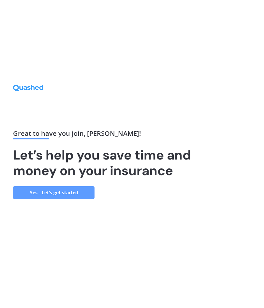
click at [60, 197] on link "Yes - Let’s get started" at bounding box center [53, 192] width 81 height 13
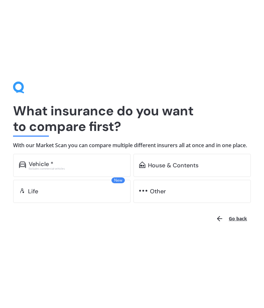
click at [82, 174] on div "Vehicle * Excludes commercial vehicles" at bounding box center [71, 165] width 117 height 23
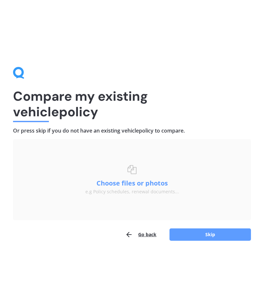
click at [208, 237] on button "Skip" at bounding box center [209, 235] width 81 height 12
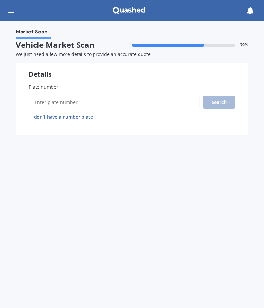
click at [76, 98] on input "Plate number" at bounding box center [114, 103] width 171 height 14
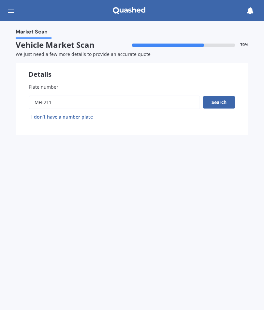
type input "Mfe211"
click at [222, 105] on button "Search" at bounding box center [218, 102] width 33 height 12
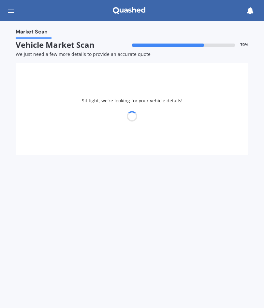
select select "TOYOTA"
select select "C-HR"
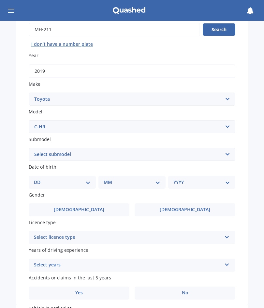
scroll to position [79, 0]
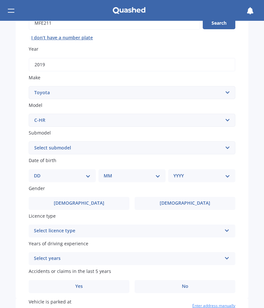
click at [222, 150] on select "Select submodel Hybrid Station Wagon SUV" at bounding box center [132, 148] width 206 height 13
click at [87, 175] on select "DD 01 02 03 04 05 06 07 08 09 10 11 12 13 14 15 16 17 18 19 20 21 22 23 24 25 2…" at bounding box center [62, 175] width 57 height 7
select select "05"
click at [149, 175] on select "MM 01 02 03 04 05 06 07 08 09 10 11 12" at bounding box center [133, 175] width 54 height 7
select select "03"
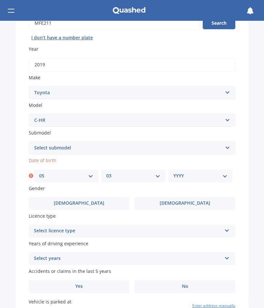
click at [205, 175] on select "YYYY 2025 2024 2023 2022 2021 2020 2019 2018 2017 2016 2015 2014 2013 2012 2011…" at bounding box center [200, 175] width 54 height 7
select select "1998"
click at [195, 202] on label "[DEMOGRAPHIC_DATA]" at bounding box center [184, 203] width 101 height 13
click at [0, 0] on input "[DEMOGRAPHIC_DATA]" at bounding box center [0, 0] width 0 height 0
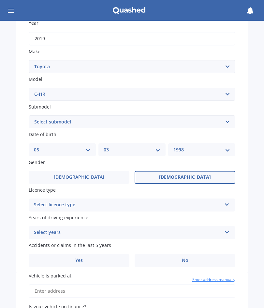
scroll to position [113, 0]
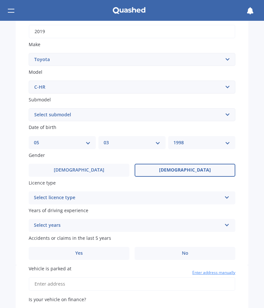
click at [191, 196] on div "Select licence type" at bounding box center [127, 198] width 187 height 8
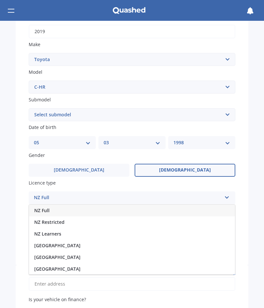
click at [46, 209] on span "NZ Full" at bounding box center [41, 211] width 15 height 6
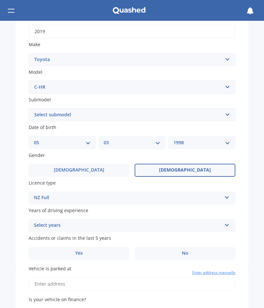
click at [227, 222] on icon at bounding box center [227, 224] width 6 height 5
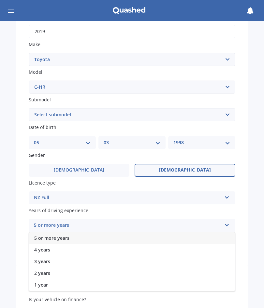
click at [67, 236] on span "5 or more years" at bounding box center [51, 238] width 35 height 6
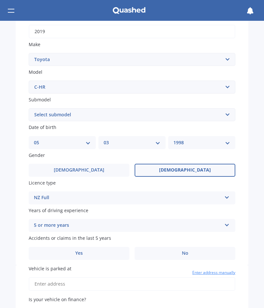
click at [185, 252] on label "No" at bounding box center [184, 253] width 101 height 13
click at [0, 0] on input "No" at bounding box center [0, 0] width 0 height 0
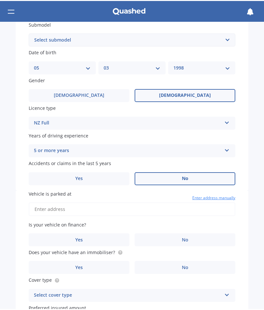
scroll to position [193, 0]
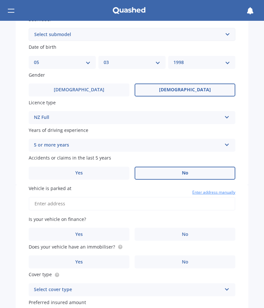
click at [113, 200] on input "Vehicle is parked at" at bounding box center [132, 204] width 206 height 14
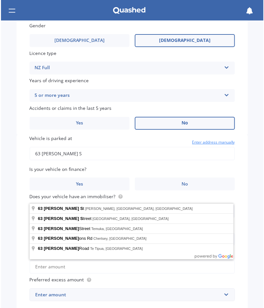
scroll to position [242, 0]
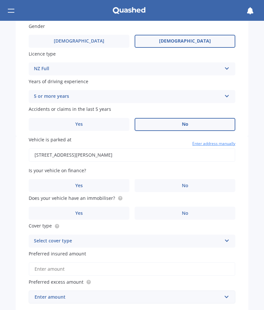
type input "[STREET_ADDRESS][PERSON_NAME]"
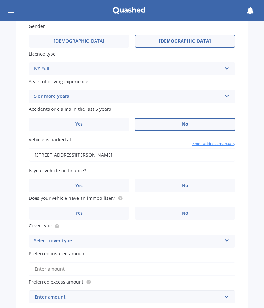
click at [200, 182] on label "No" at bounding box center [184, 185] width 101 height 13
click at [0, 0] on input "No" at bounding box center [0, 0] width 0 height 0
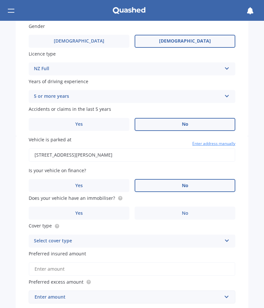
click at [119, 196] on icon at bounding box center [119, 198] width 5 height 5
click at [80, 211] on span "Yes" at bounding box center [78, 214] width 7 height 6
click at [0, 0] on input "Yes" at bounding box center [0, 0] width 0 height 0
click at [215, 237] on div "Select cover type" at bounding box center [127, 241] width 187 height 8
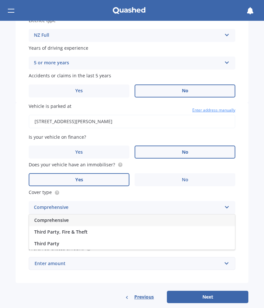
scroll to position [275, 0]
click at [67, 218] on span "Comprehensive" at bounding box center [51, 221] width 34 height 6
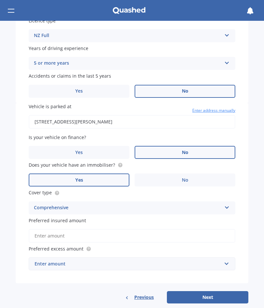
click at [239, 203] on div "Vehicle is parked at [STREET_ADDRESS][PERSON_NAME] Enter address manually Is yo…" at bounding box center [132, 193] width 232 height 181
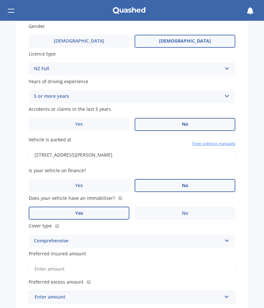
scroll to position [254, 0]
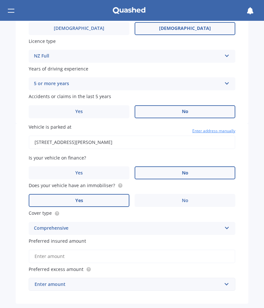
click at [106, 281] on div "Enter amount" at bounding box center [127, 284] width 187 height 7
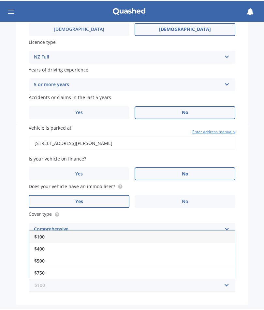
scroll to position [0, 0]
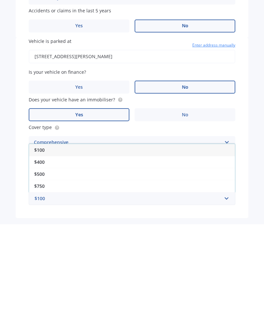
click at [46, 254] on div "$500" at bounding box center [132, 260] width 206 height 12
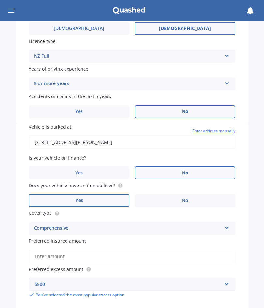
click at [206, 281] on div "$500" at bounding box center [127, 284] width 187 height 7
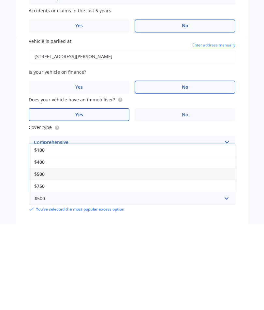
click at [43, 245] on span "$400" at bounding box center [39, 248] width 10 height 6
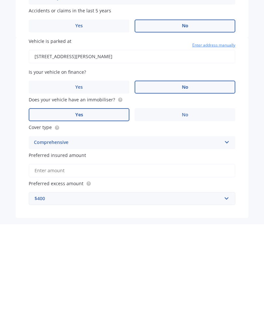
click at [67, 250] on input "Preferred insured amount" at bounding box center [132, 257] width 206 height 14
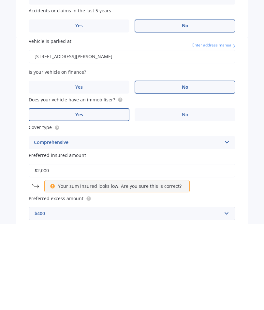
type input "$20,000"
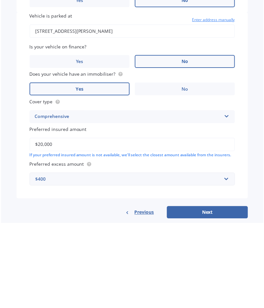
scroll to position [279, 0]
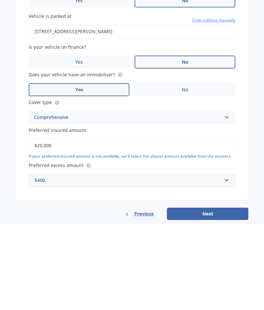
click at [218, 294] on button "Next" at bounding box center [207, 300] width 81 height 12
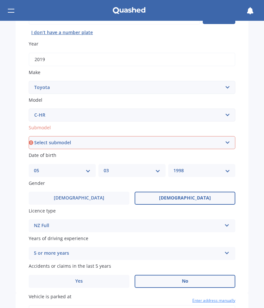
scroll to position [85, 0]
click at [228, 144] on select "Select submodel Hybrid Station Wagon SUV" at bounding box center [132, 142] width 206 height 13
select select "SUV"
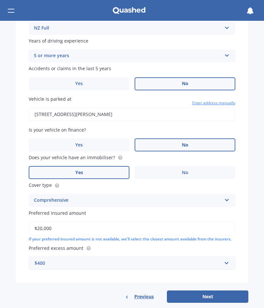
scroll to position [281, 0]
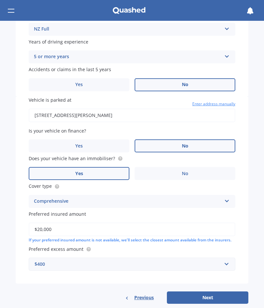
click at [214, 292] on button "Next" at bounding box center [207, 298] width 81 height 12
select select "05"
select select "03"
select select "1998"
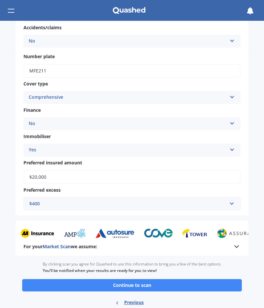
scroll to position [186, 0]
click at [190, 279] on button "Continue to scan" at bounding box center [131, 285] width 219 height 12
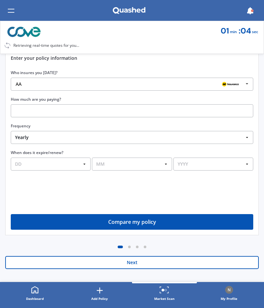
scroll to position [92, 0]
click at [178, 262] on button "Next" at bounding box center [131, 262] width 253 height 13
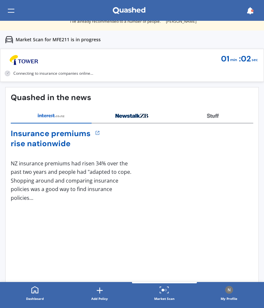
scroll to position [0, 0]
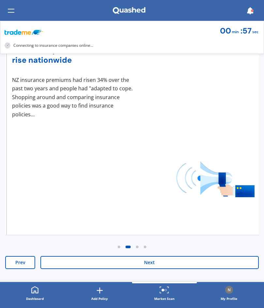
click at [194, 261] on button "Next" at bounding box center [149, 262] width 218 height 13
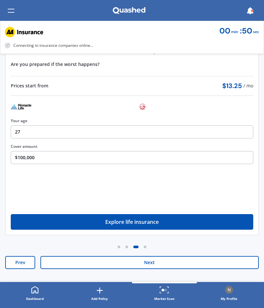
scroll to position [92, 0]
click at [186, 263] on button "Next" at bounding box center [149, 262] width 218 height 13
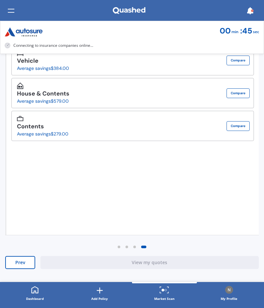
click at [188, 261] on button "View my quotes" at bounding box center [149, 262] width 218 height 13
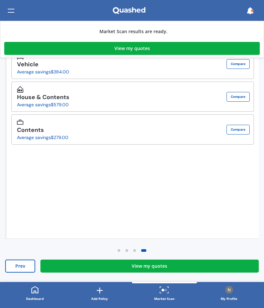
click at [197, 267] on link "View my quotes" at bounding box center [149, 266] width 218 height 13
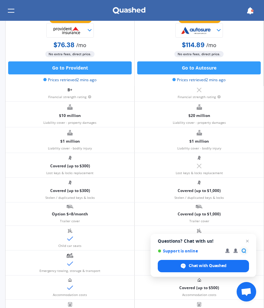
scroll to position [198, 0]
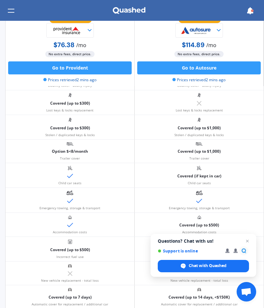
click at [246, 239] on span "Open chat" at bounding box center [247, 241] width 8 height 8
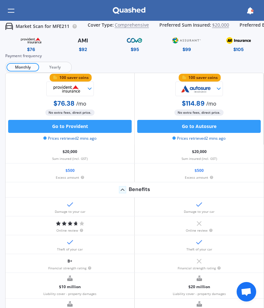
scroll to position [0, 0]
